Goal: Task Accomplishment & Management: Manage account settings

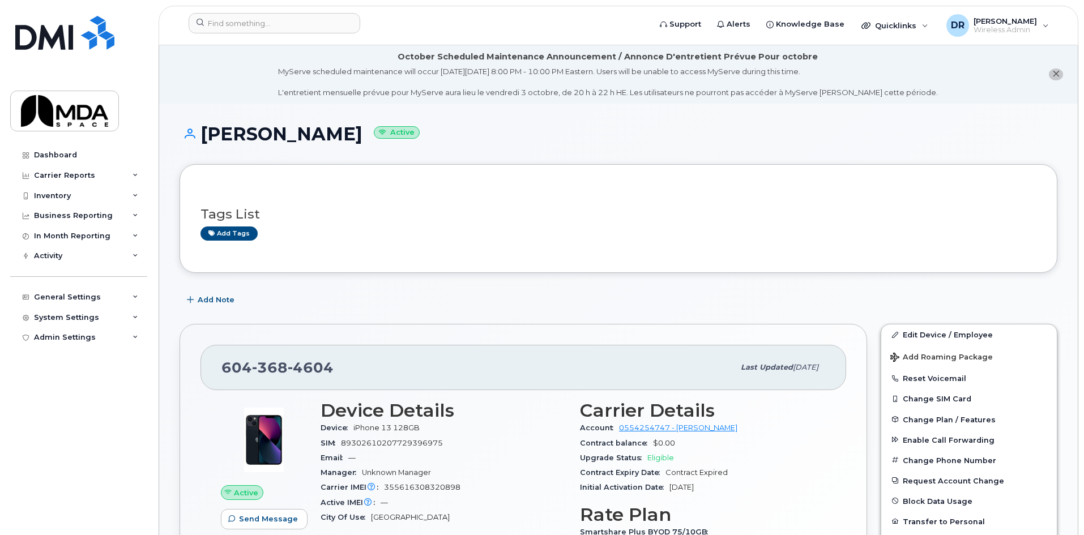
scroll to position [227, 0]
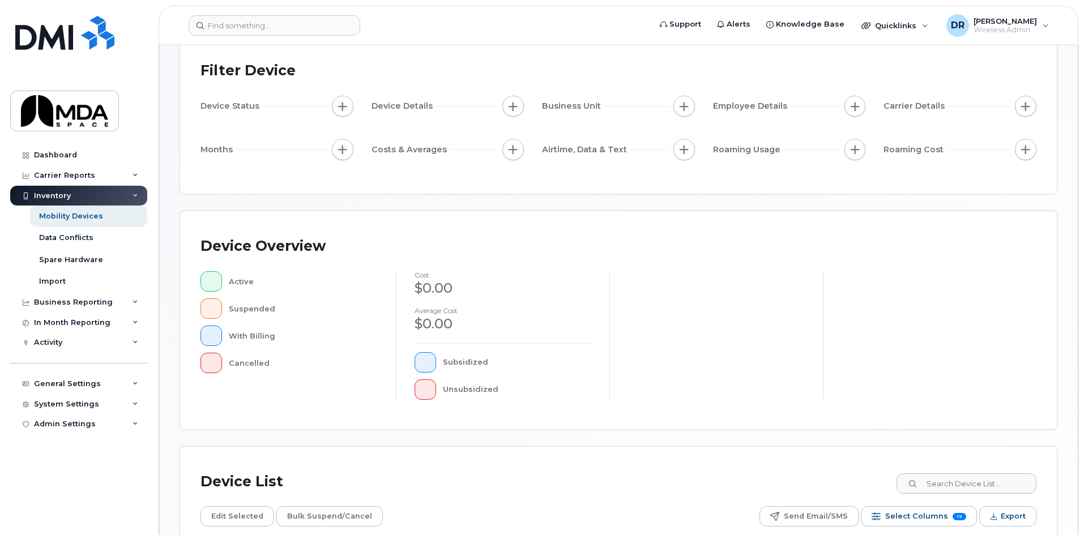
scroll to position [247, 0]
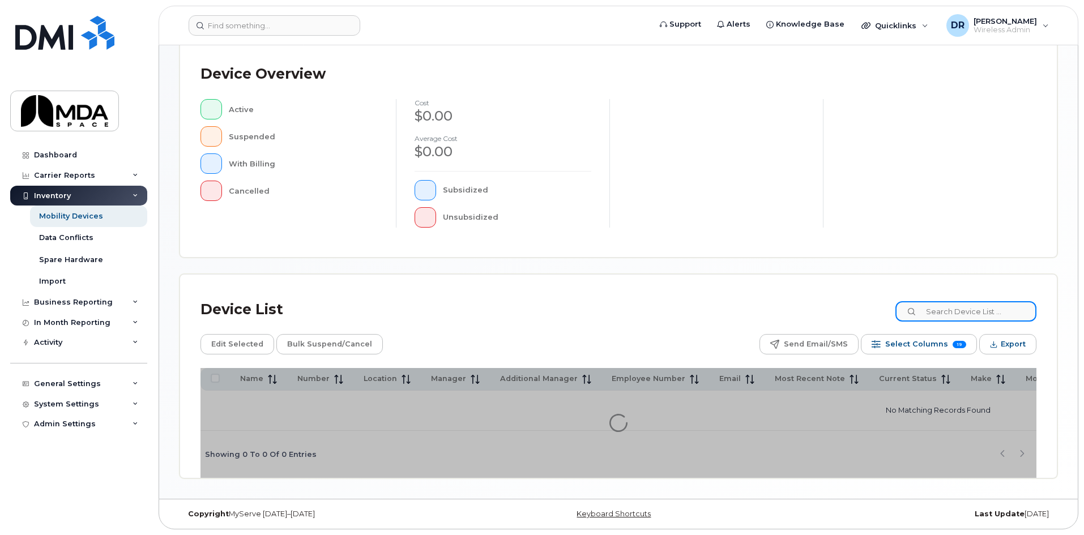
click at [1000, 312] on input at bounding box center [966, 311] width 141 height 20
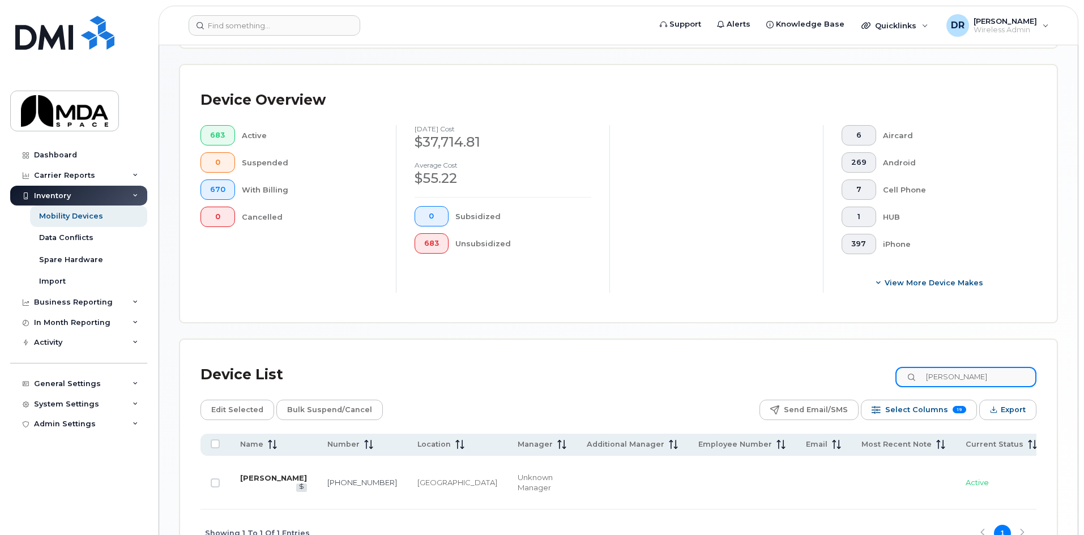
type input "gurtej"
click at [248, 474] on link "[PERSON_NAME]" at bounding box center [273, 478] width 67 height 9
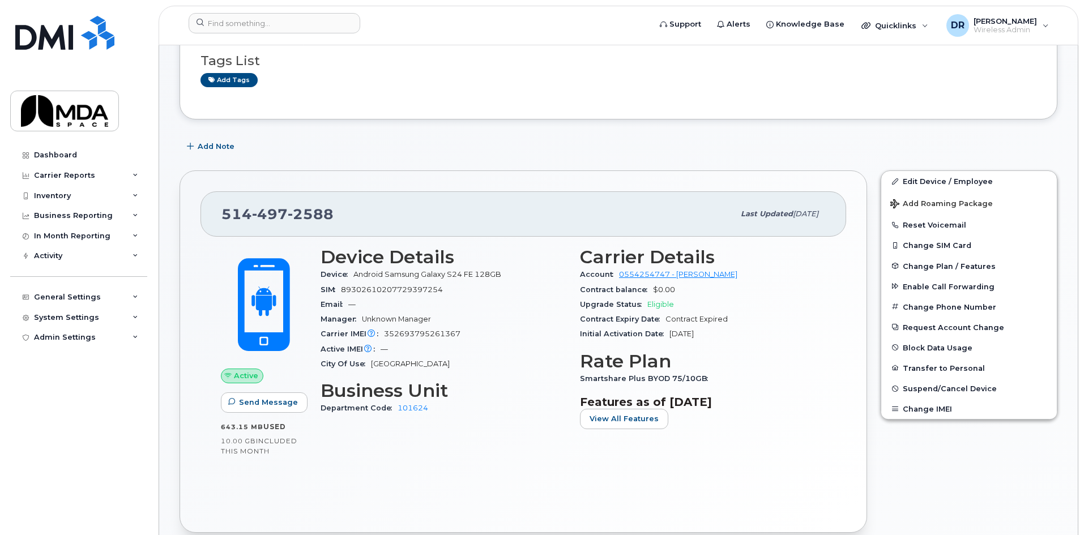
scroll to position [170, 0]
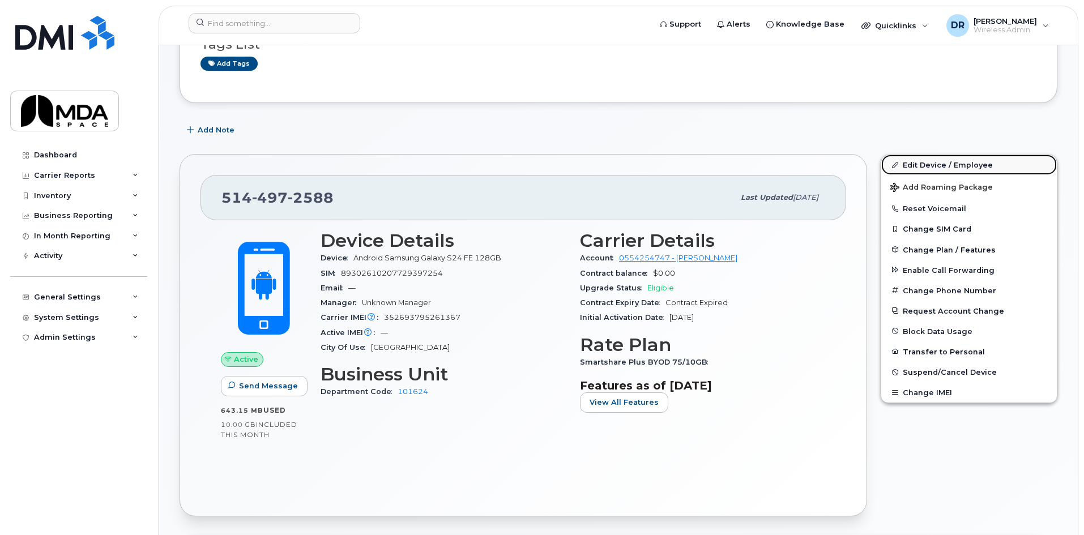
click at [971, 160] on link "Edit Device / Employee" at bounding box center [969, 165] width 176 height 20
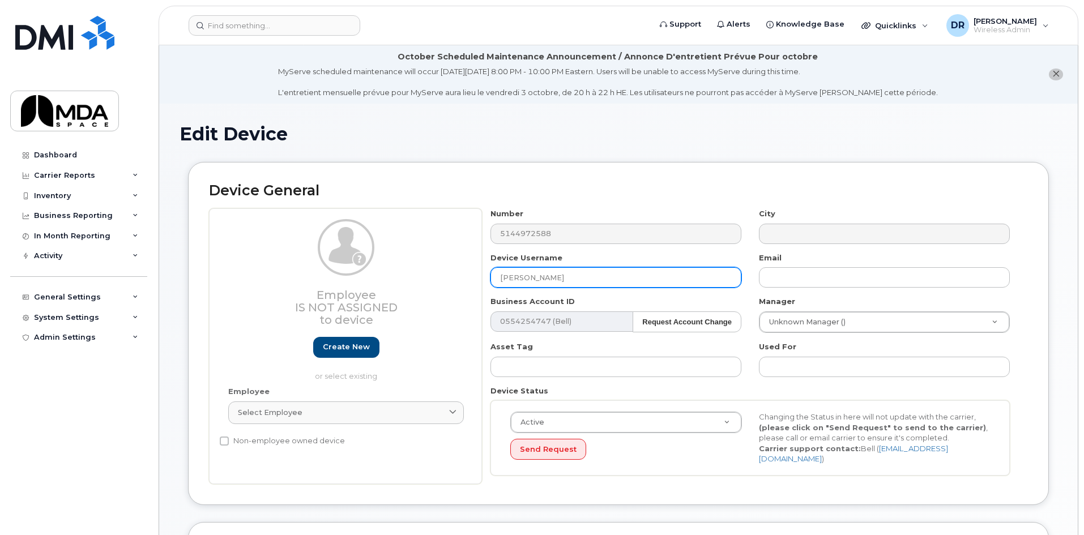
drag, startPoint x: 589, startPoint y: 284, endPoint x: 371, endPoint y: 269, distance: 218.6
click at [371, 269] on div "Employee Is not assigned to device Create new or select existing Employee Selec…" at bounding box center [618, 346] width 819 height 276
paste input "Antoine Boissinot"
type input "Antoine Boissinot"
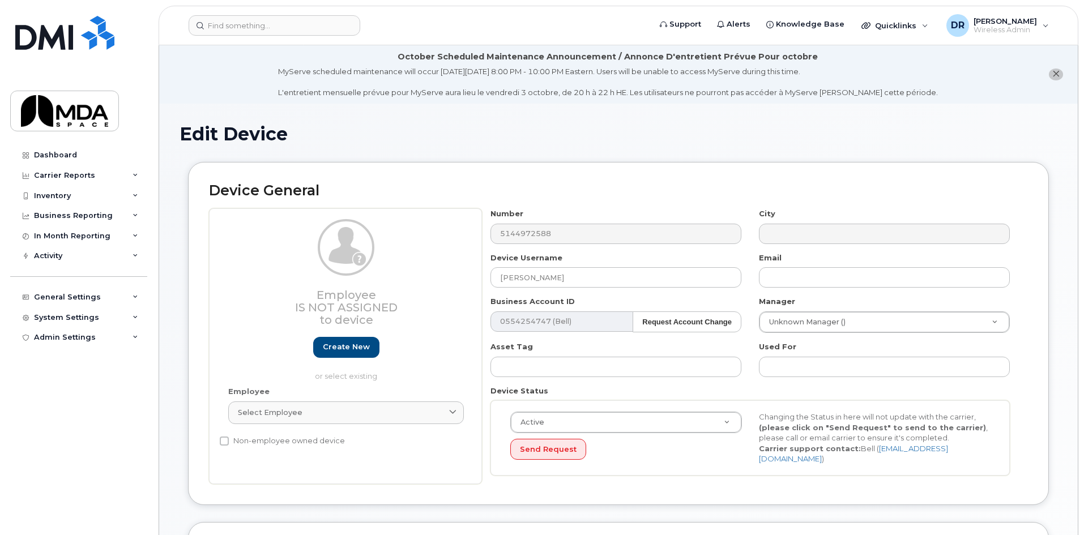
click at [807, 350] on div "Used For" at bounding box center [885, 360] width 268 height 36
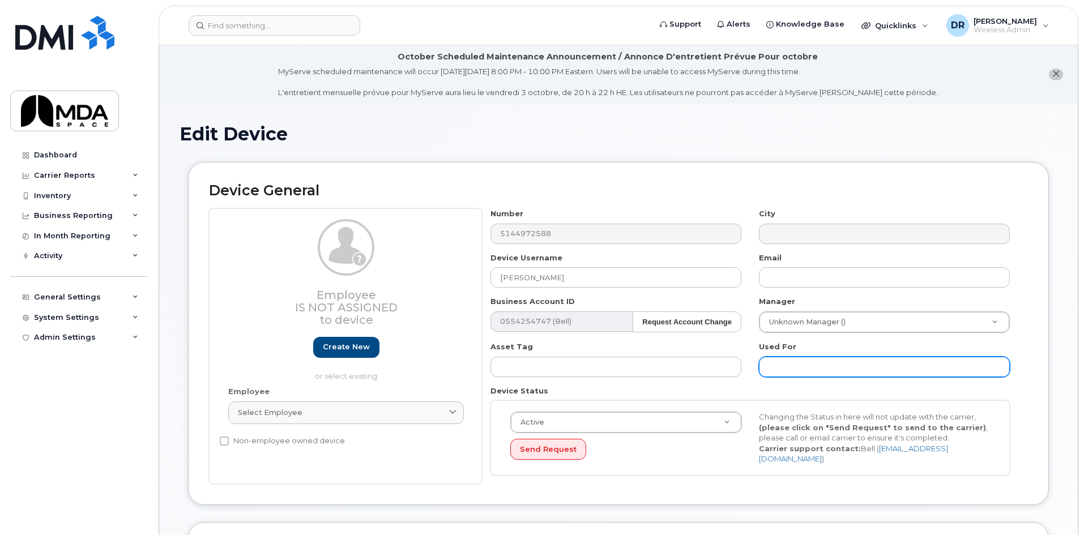
click at [805, 363] on input "text" at bounding box center [884, 367] width 251 height 20
paste input "Vibration and shock test coordinator'"
type input "Vibration and shock test coordinator"
click at [421, 495] on div "Device General Employee Is not assigned to device Create new or select existing…" at bounding box center [618, 333] width 861 height 343
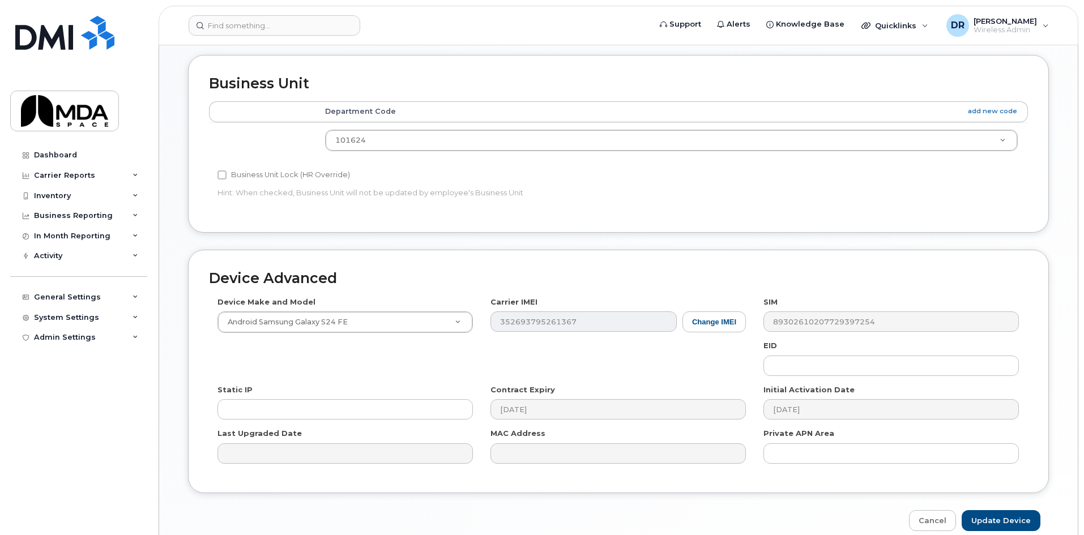
scroll to position [510, 0]
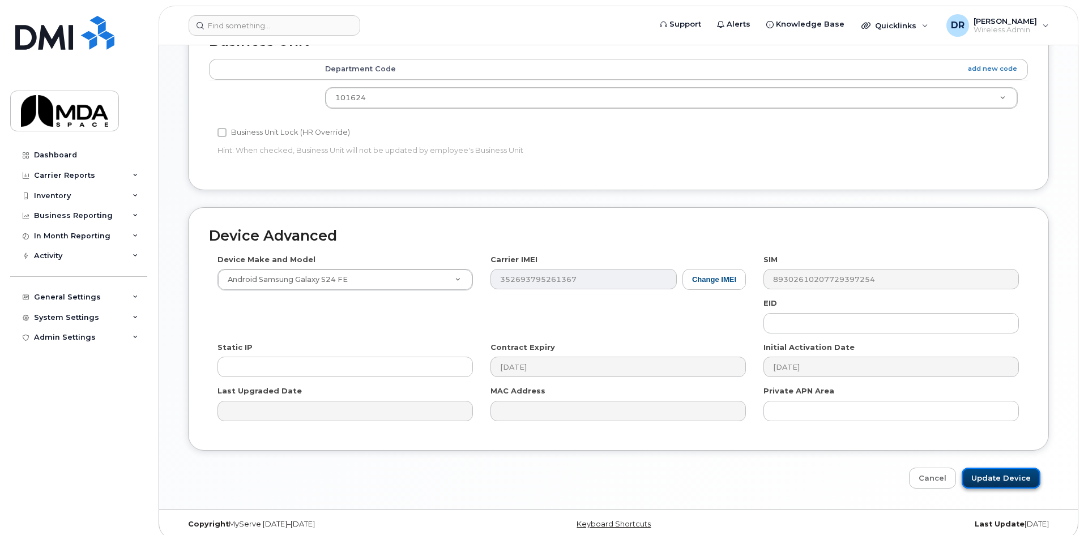
click at [1013, 478] on input "Update Device" at bounding box center [1001, 478] width 79 height 21
type input "Saving..."
